Goal: Find specific page/section: Find specific page/section

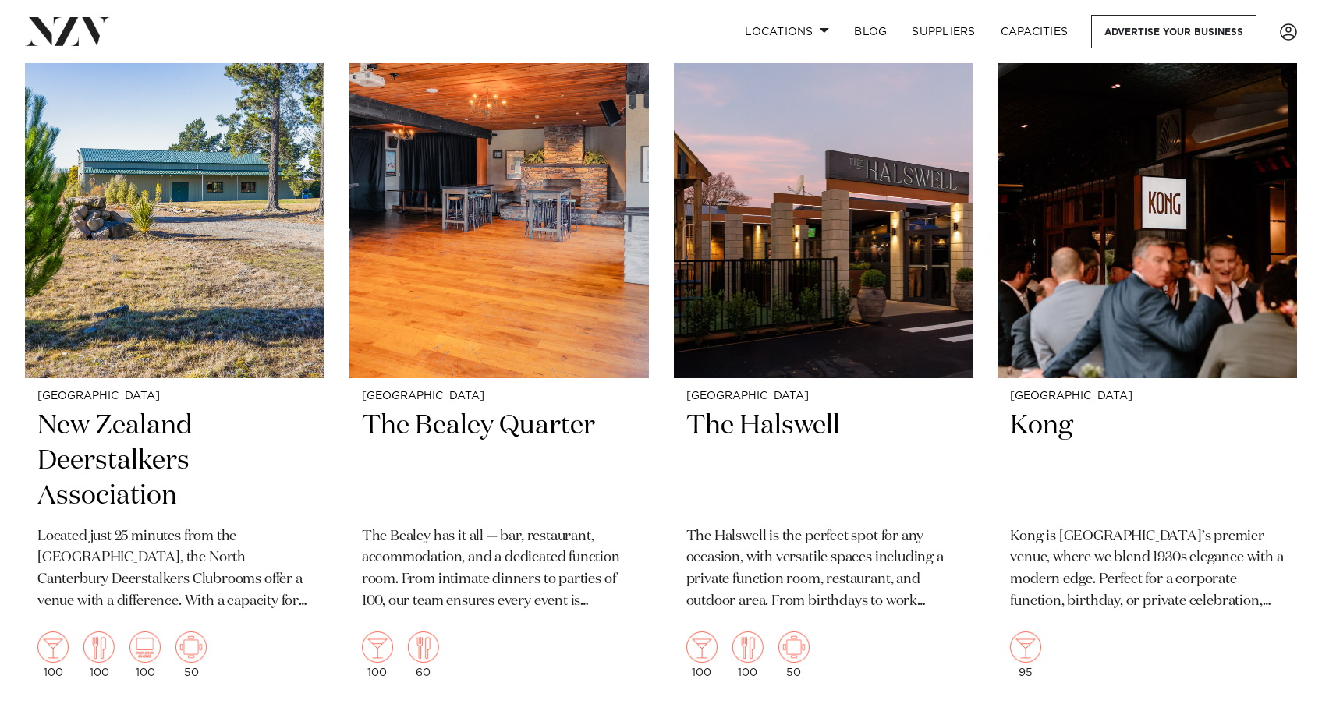
scroll to position [5899, 0]
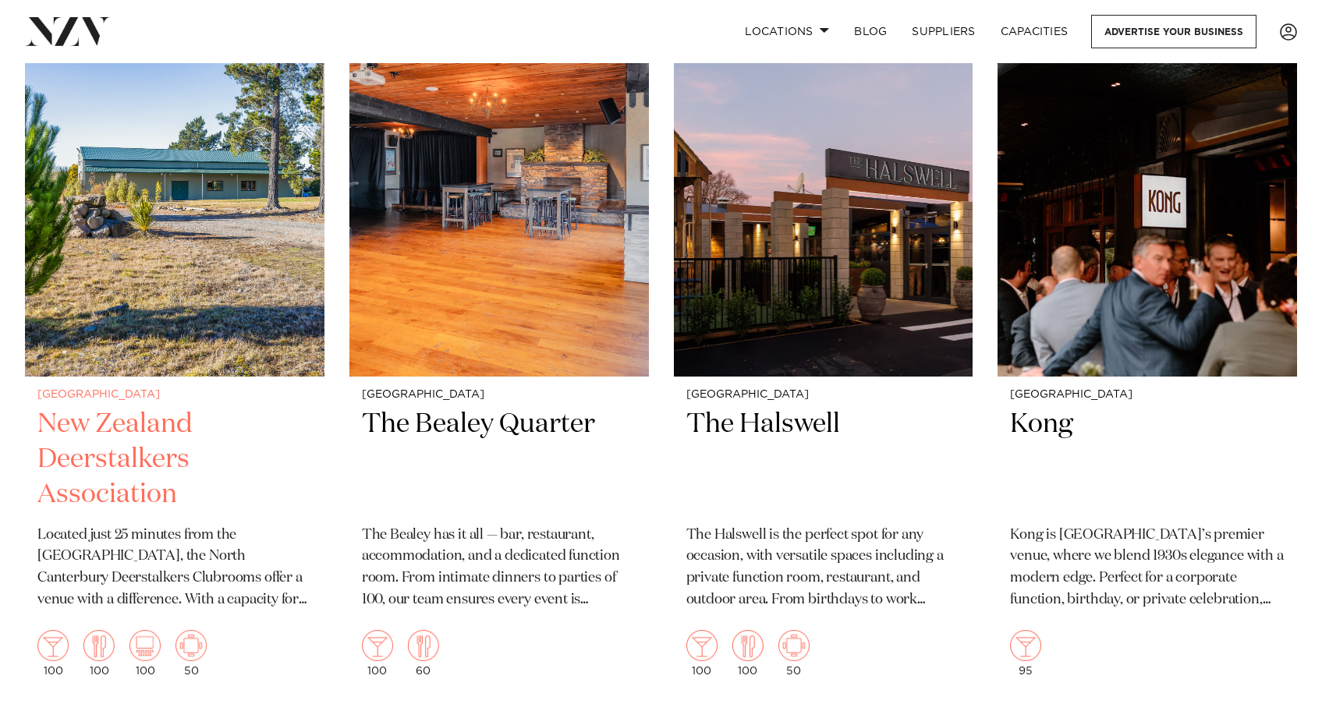
click at [190, 351] on img at bounding box center [174, 176] width 299 height 402
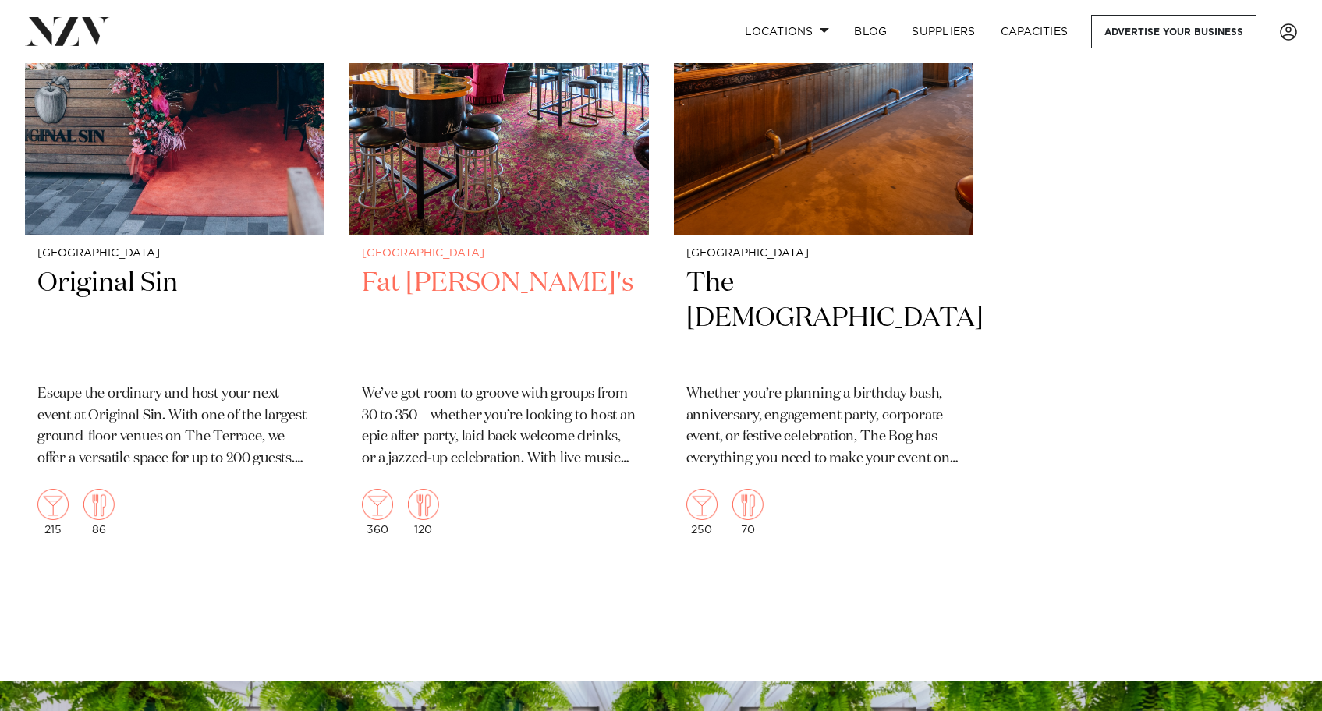
scroll to position [6748, 0]
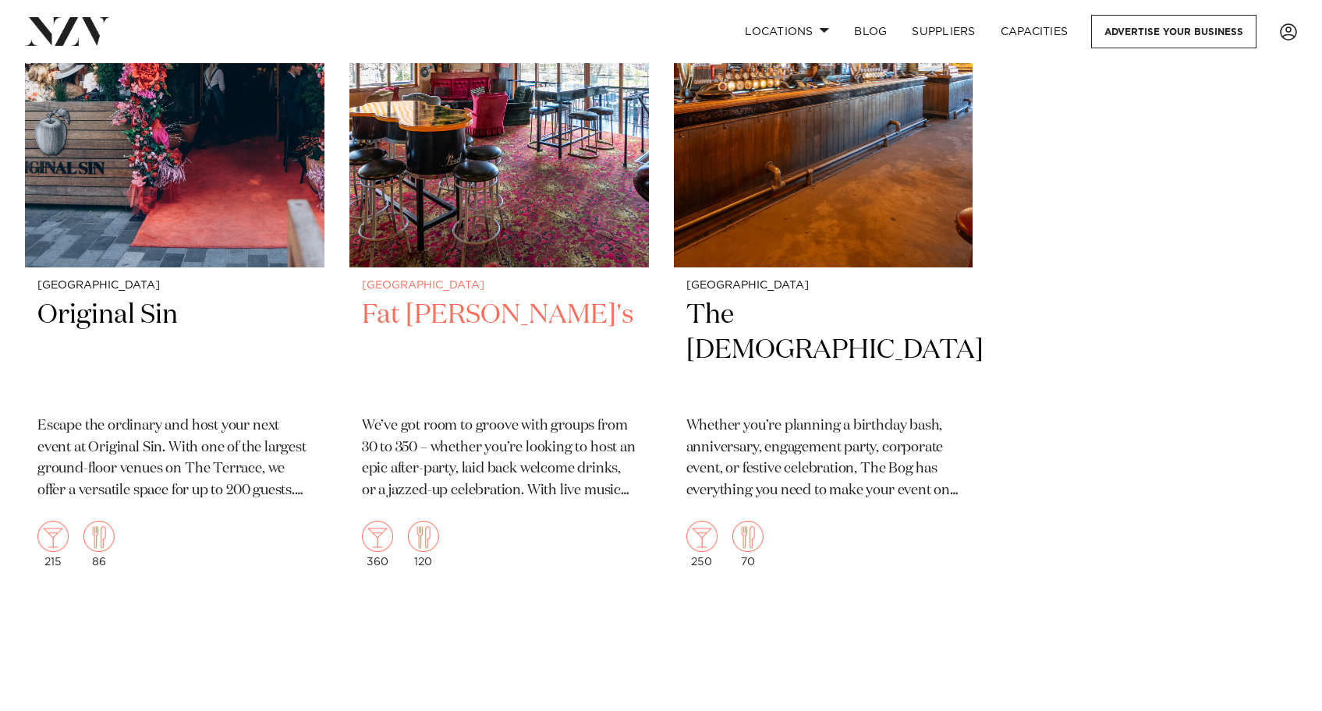
click at [468, 165] on img at bounding box center [498, 67] width 299 height 402
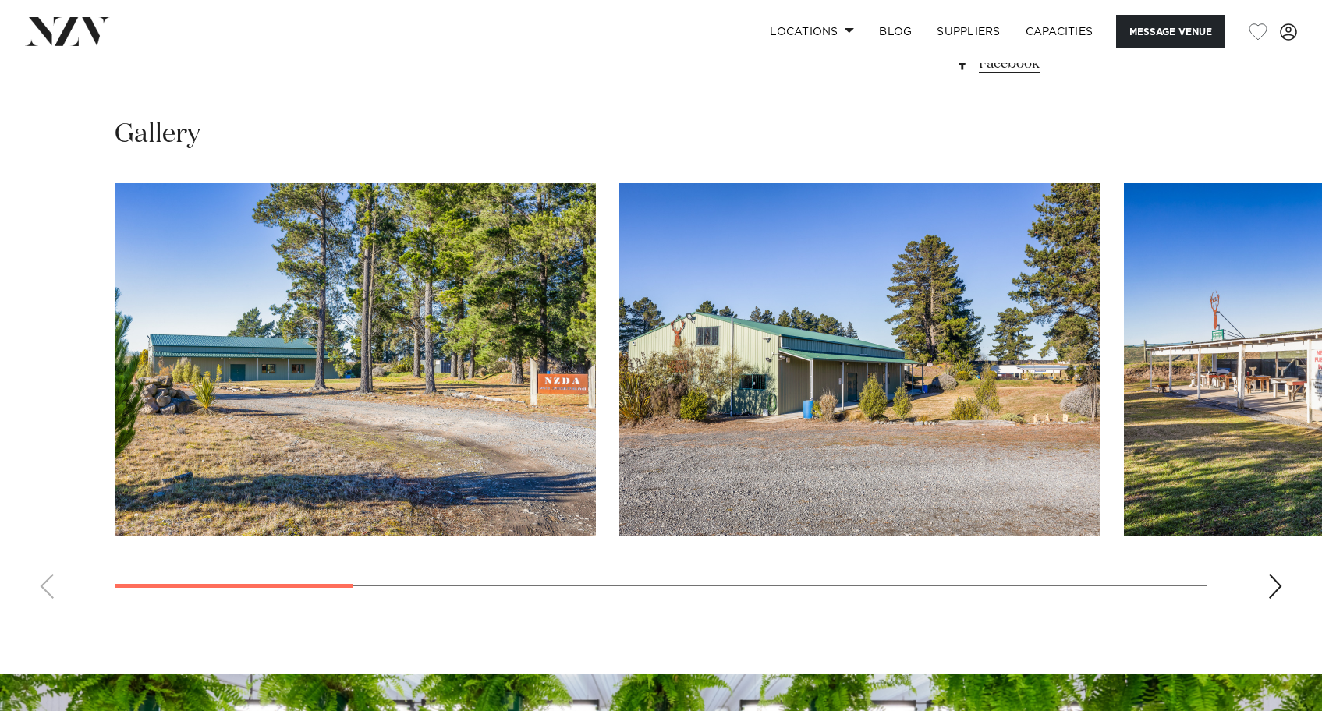
scroll to position [1364, 0]
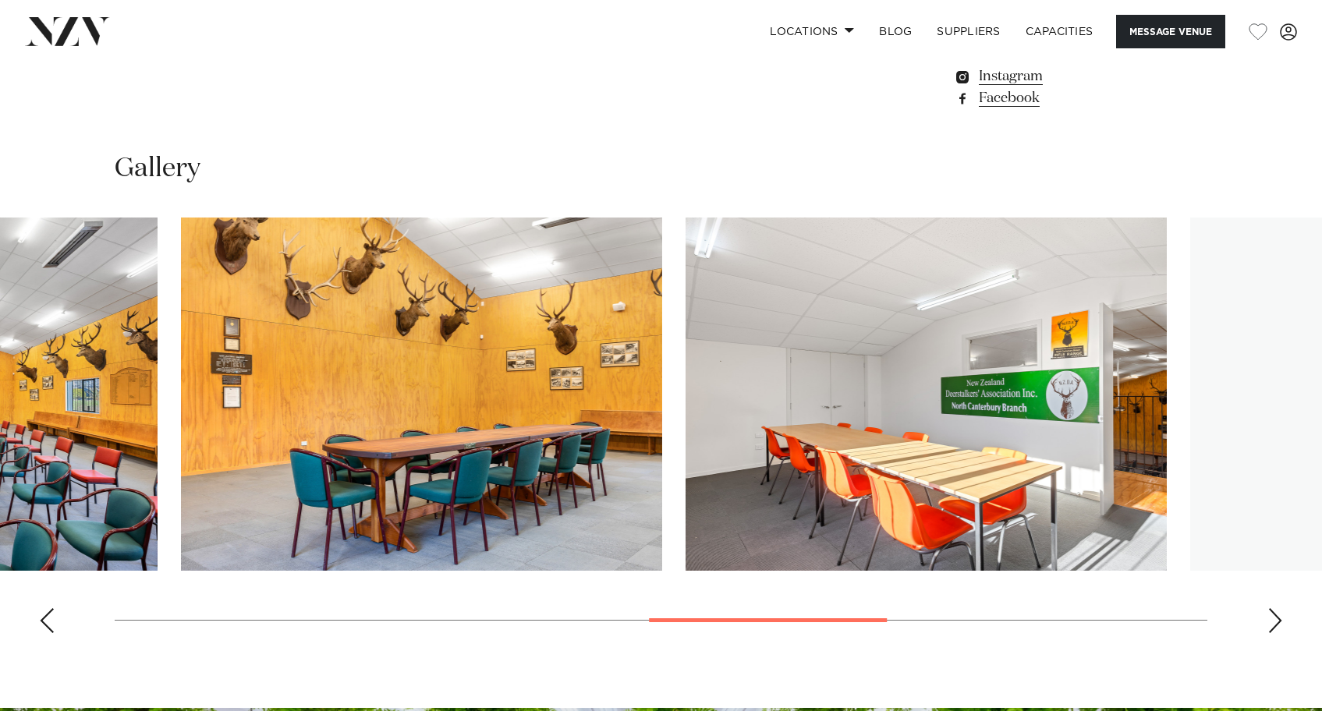
click at [858, 617] on swiper-container at bounding box center [661, 432] width 1322 height 428
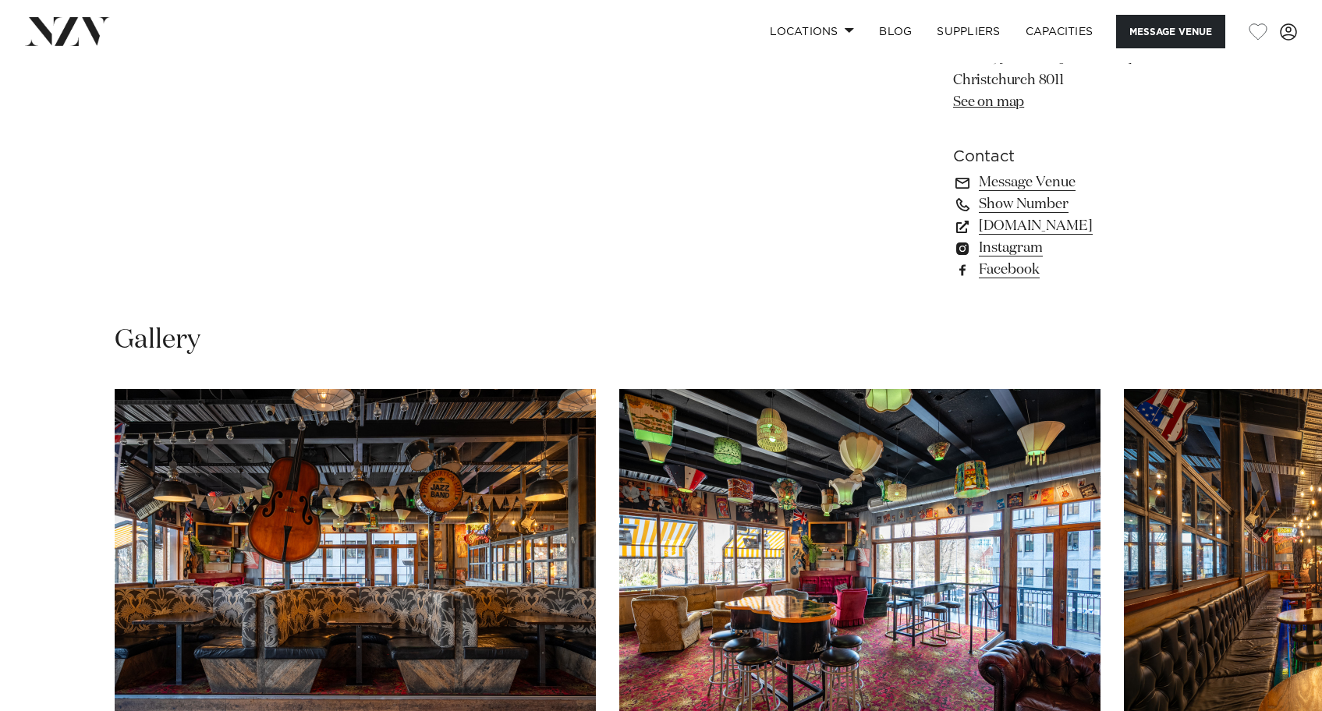
scroll to position [1199, 0]
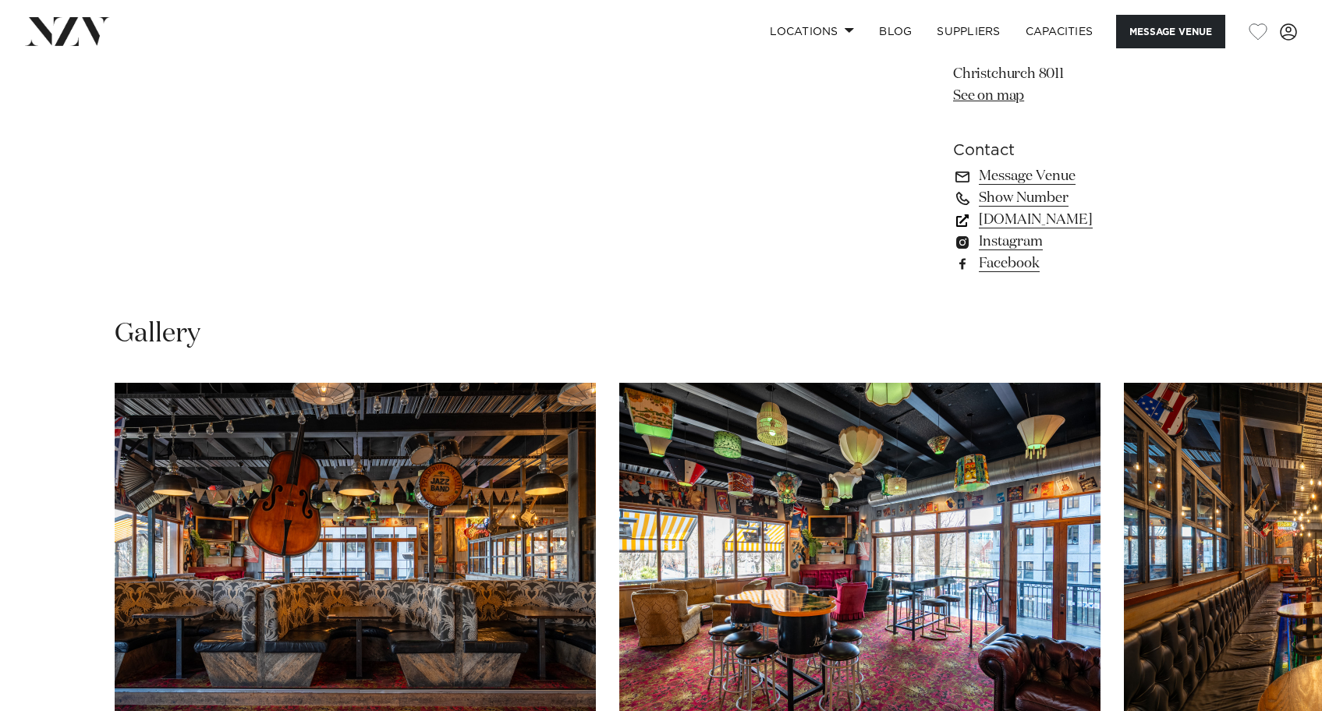
click at [1037, 231] on link "fateddiesbar.co.nz" at bounding box center [1080, 220] width 254 height 22
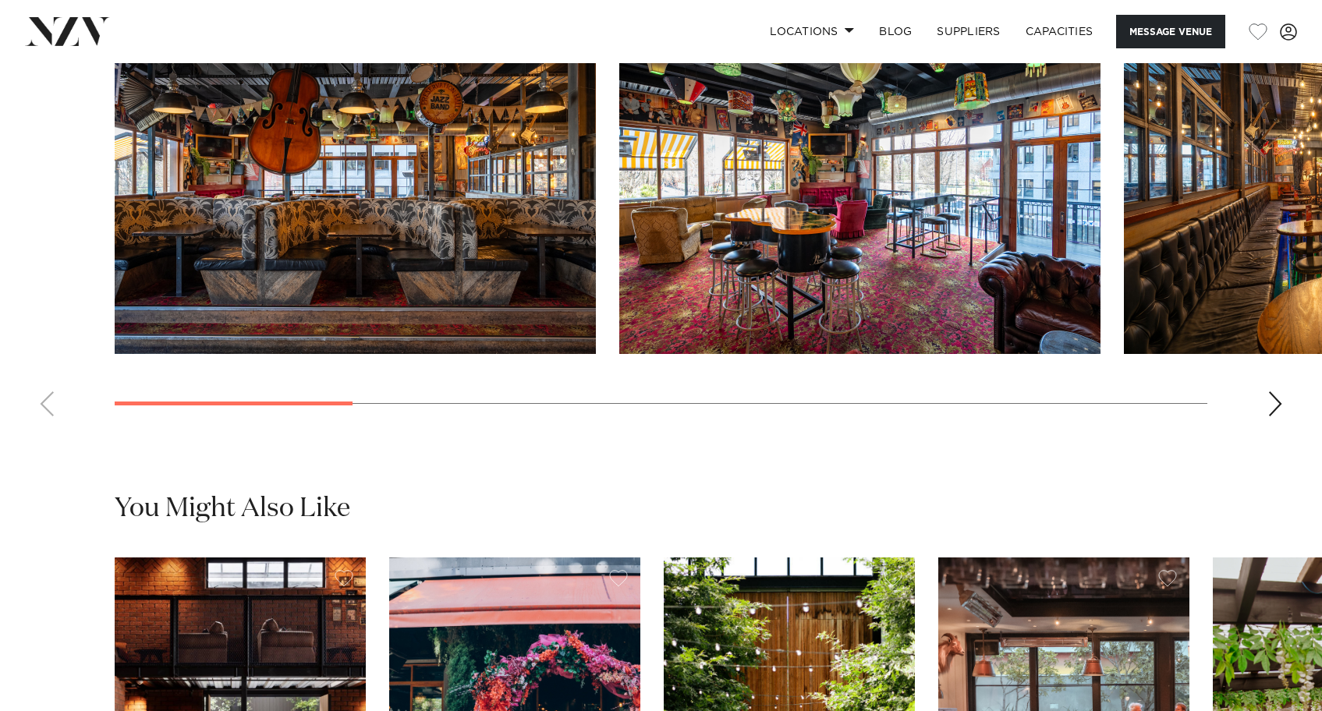
scroll to position [1586, 0]
